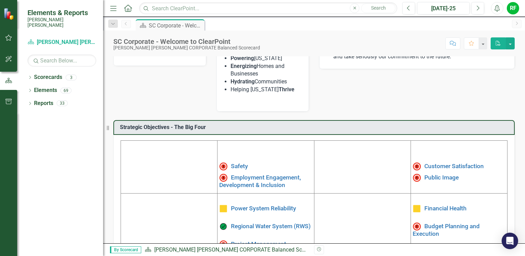
scroll to position [172, 0]
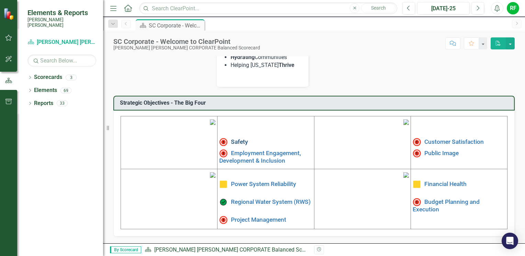
click at [242, 138] on link "Safety" at bounding box center [239, 141] width 17 height 7
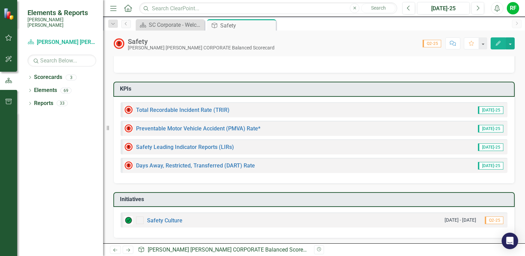
scroll to position [13, 0]
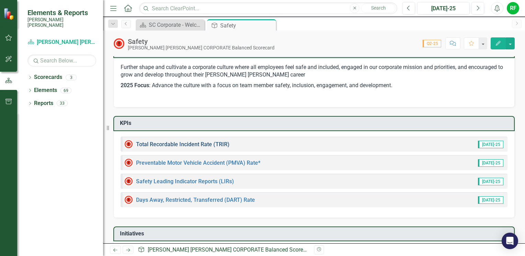
click at [218, 144] on link "Total Recordable Incident Rate (TRIR)" at bounding box center [182, 144] width 93 height 7
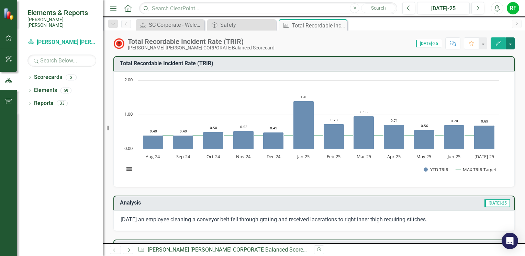
click at [351, 42] on button "button" at bounding box center [509, 43] width 9 height 12
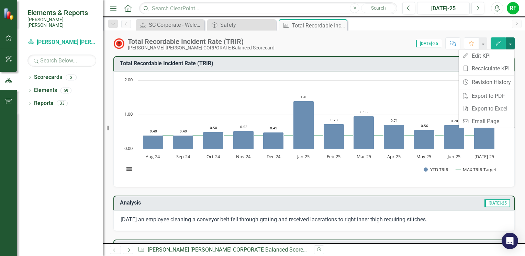
click at [351, 41] on button "button" at bounding box center [509, 43] width 9 height 12
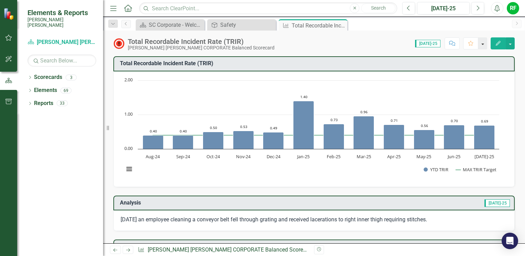
click at [351, 46] on button "button" at bounding box center [482, 43] width 9 height 12
click at [253, 22] on div "Safety" at bounding box center [242, 25] width 45 height 9
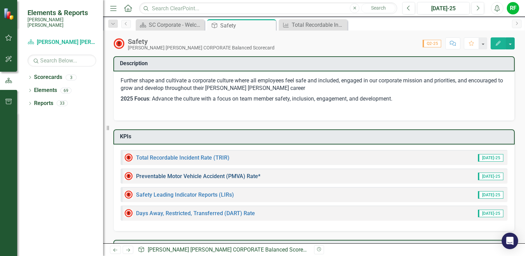
click at [228, 175] on link "Preventable Motor Vehicle Accident (PMVA) Rate*" at bounding box center [198, 176] width 124 height 7
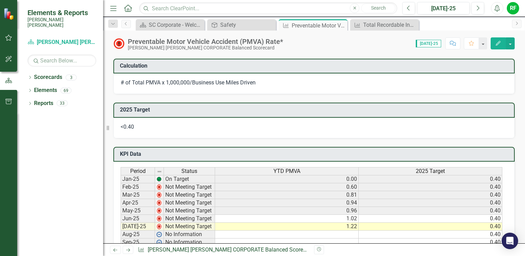
scroll to position [378, 0]
